Goal: Transaction & Acquisition: Purchase product/service

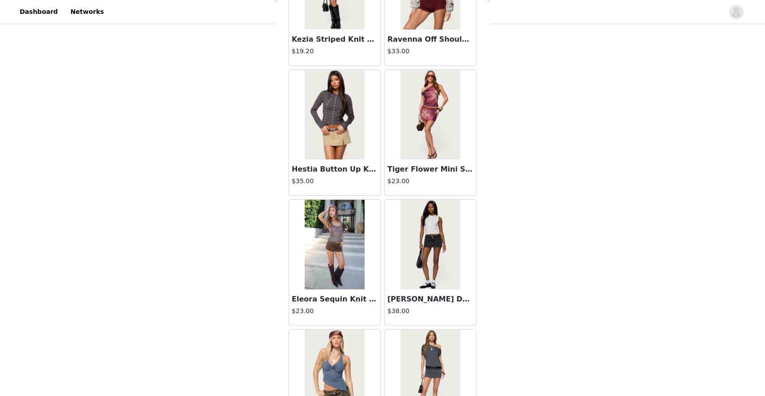
scroll to position [4931, 0]
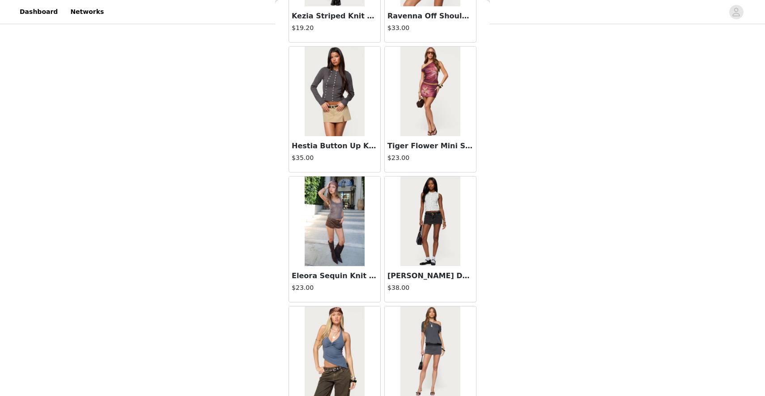
click at [427, 252] on img at bounding box center [431, 221] width 60 height 90
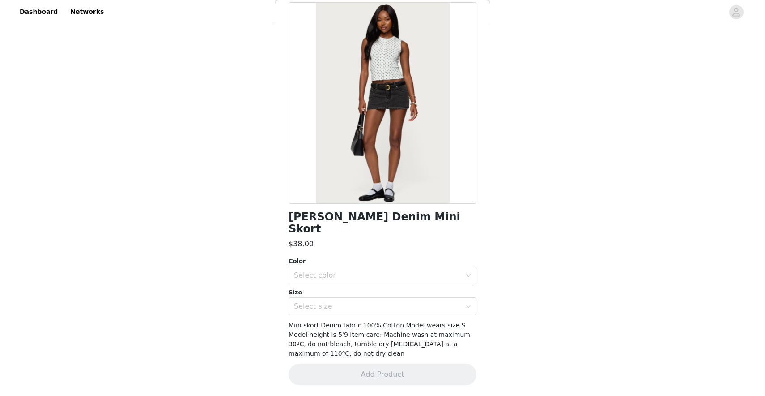
scroll to position [30, 0]
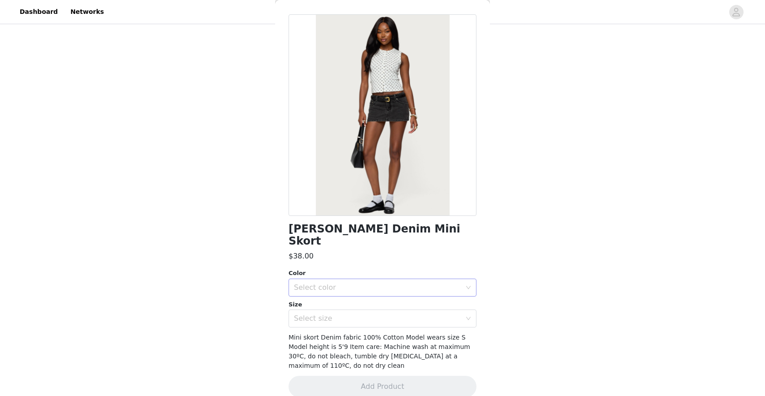
click at [413, 283] on div "Select color" at bounding box center [377, 287] width 167 height 9
click at [398, 294] on li "BLACK WASHED" at bounding box center [383, 295] width 188 height 14
click at [392, 314] on div "Select size" at bounding box center [377, 318] width 167 height 9
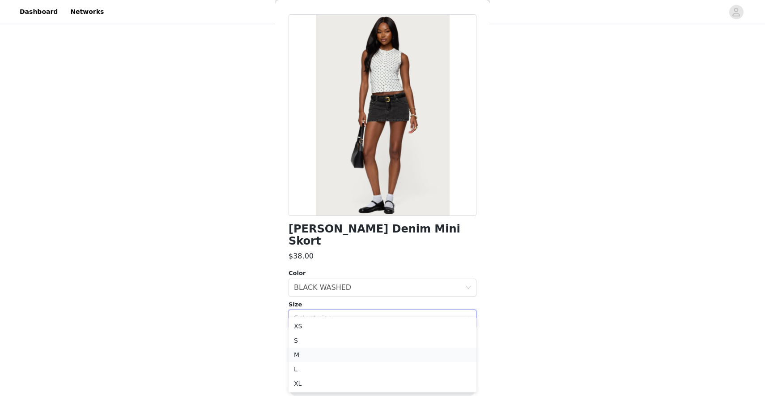
click at [379, 354] on li "M" at bounding box center [383, 354] width 188 height 14
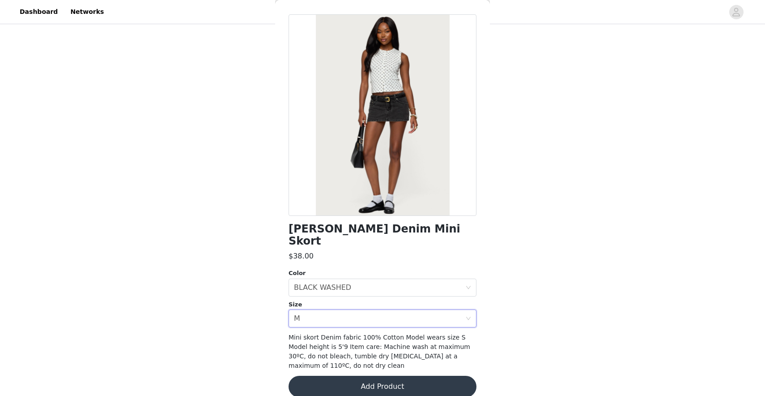
click at [375, 381] on button "Add Product" at bounding box center [383, 386] width 188 height 21
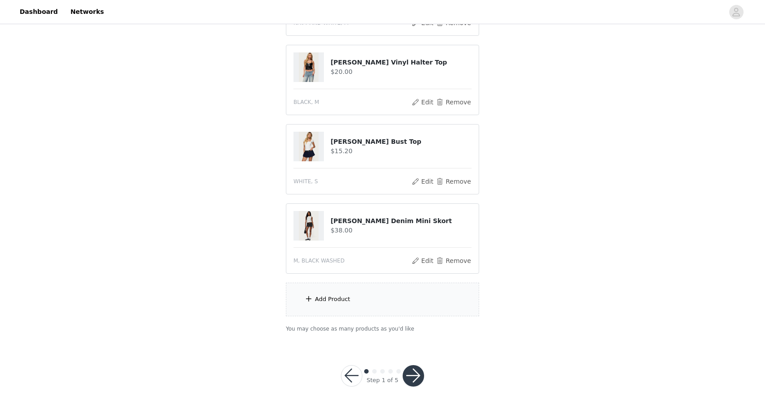
scroll to position [249, 0]
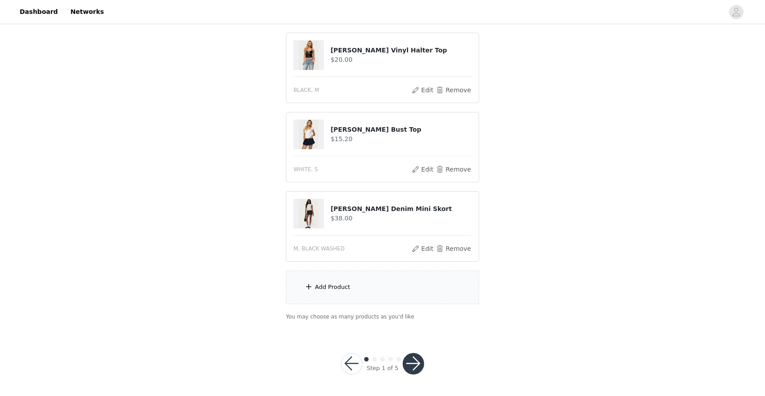
click at [328, 279] on div "Add Product" at bounding box center [382, 287] width 193 height 34
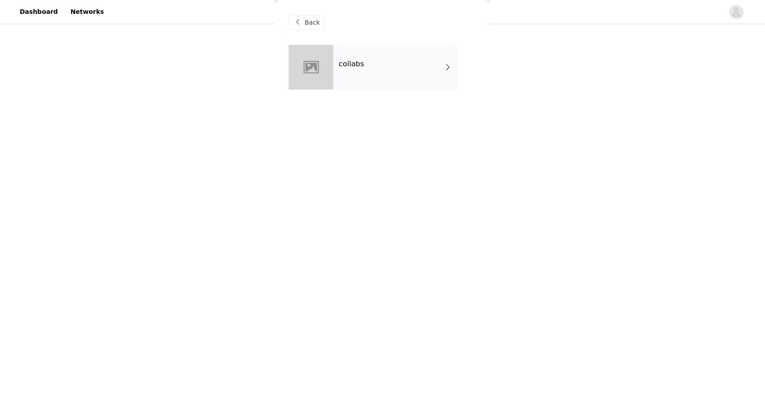
click at [393, 65] on div "collabs" at bounding box center [395, 67] width 124 height 45
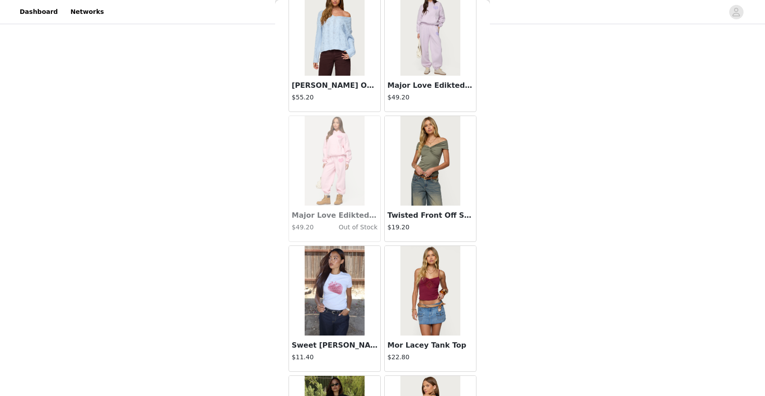
scroll to position [974, 0]
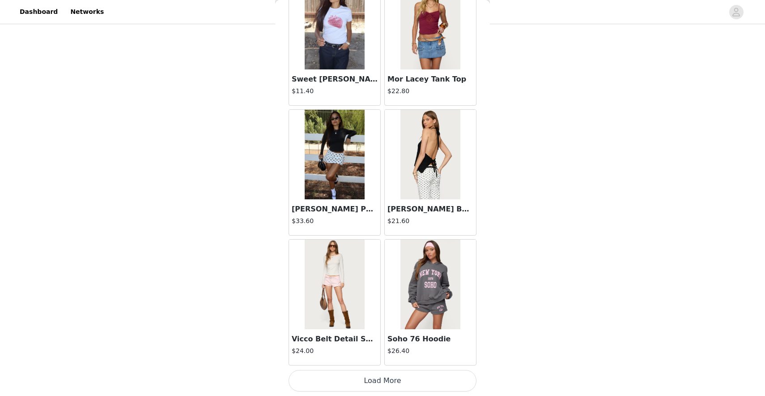
click at [368, 384] on button "Load More" at bounding box center [383, 380] width 188 height 21
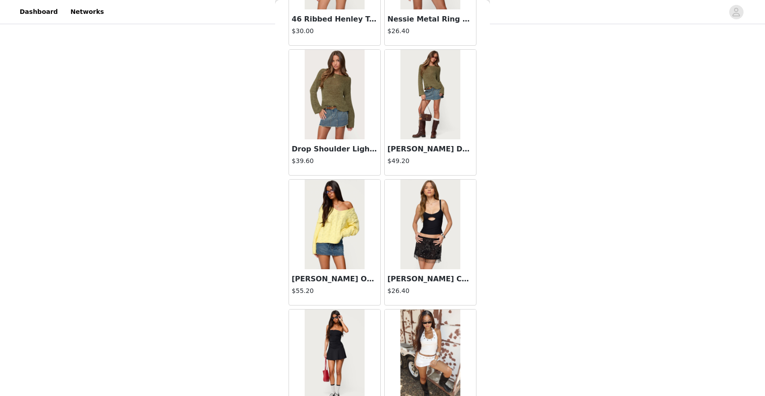
scroll to position [2272, 0]
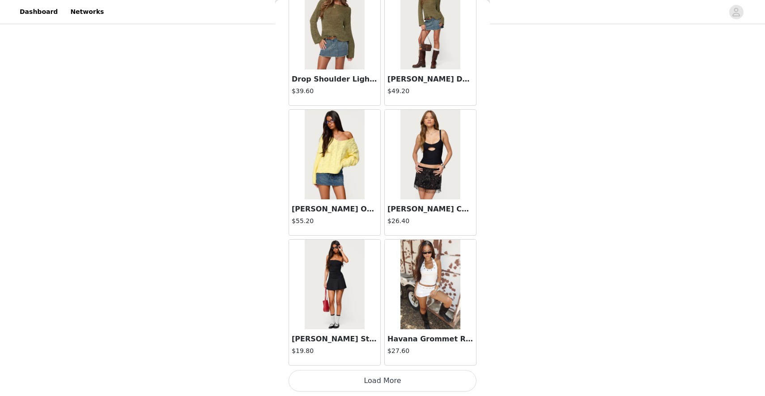
click at [387, 390] on button "Load More" at bounding box center [383, 380] width 188 height 21
